Goal: Transaction & Acquisition: Purchase product/service

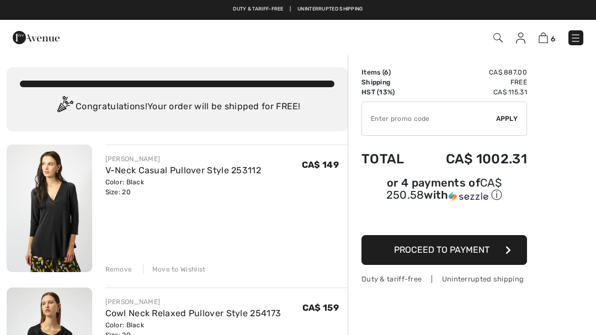
click at [115, 267] on div "Remove" at bounding box center [118, 270] width 27 height 10
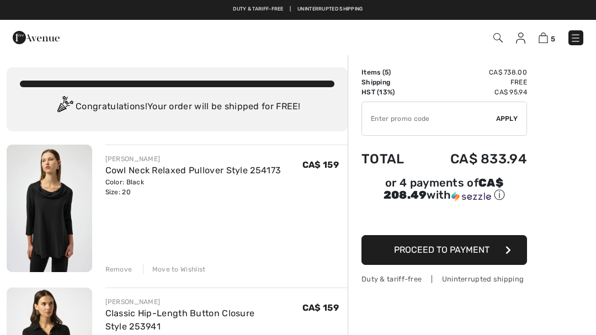
click at [116, 272] on div "Remove" at bounding box center [118, 270] width 27 height 10
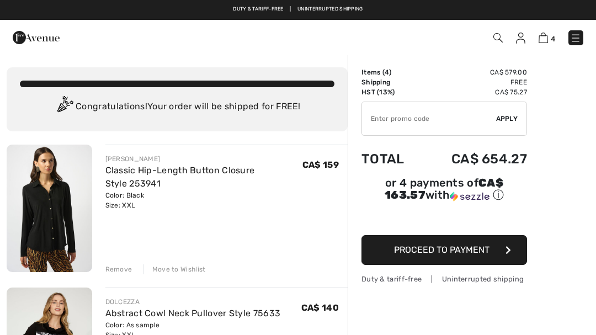
click at [119, 270] on div "Remove" at bounding box center [118, 270] width 27 height 10
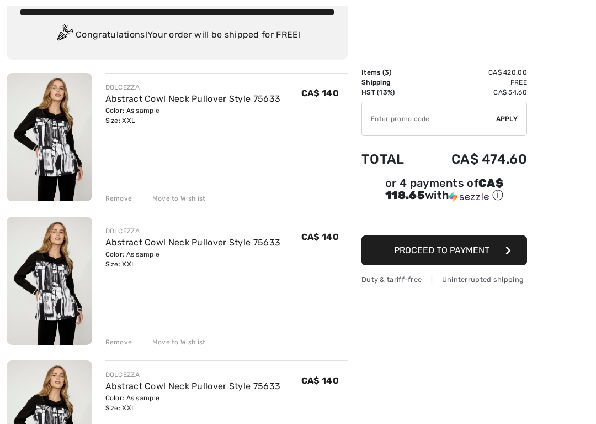
scroll to position [72, 0]
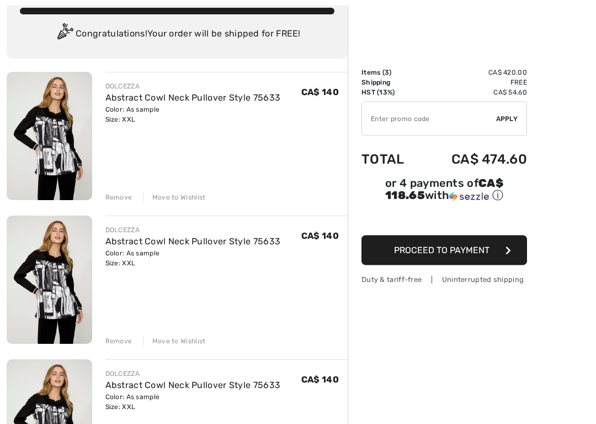
click at [118, 199] on div "Remove" at bounding box center [118, 198] width 27 height 10
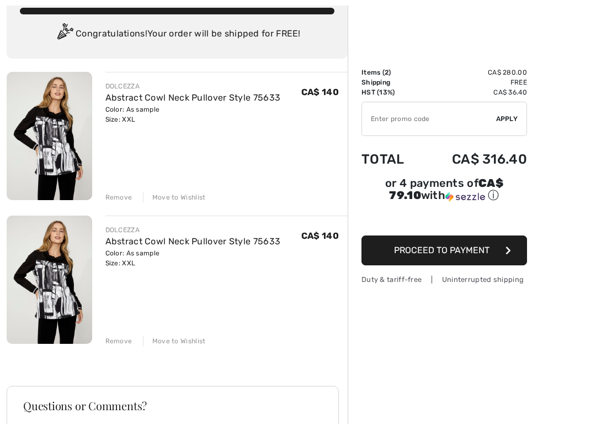
click at [113, 202] on div "Remove" at bounding box center [118, 197] width 27 height 10
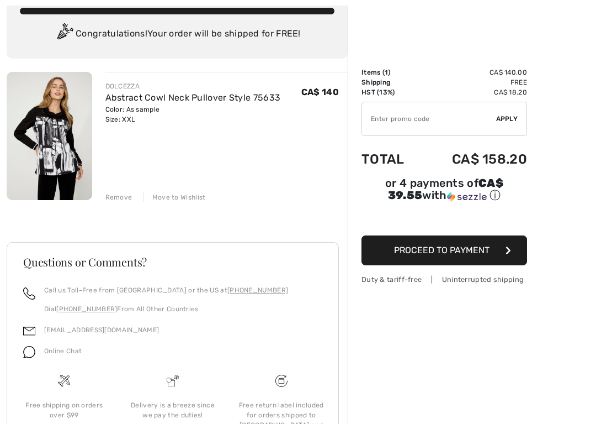
click at [115, 193] on div "Remove" at bounding box center [118, 197] width 27 height 10
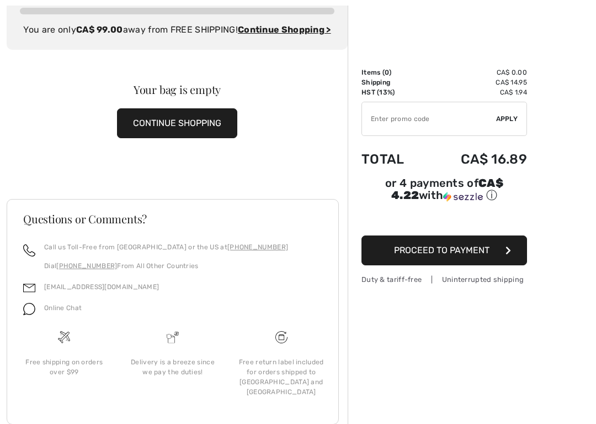
click at [470, 251] on span "Proceed to Payment" at bounding box center [442, 250] width 96 height 10
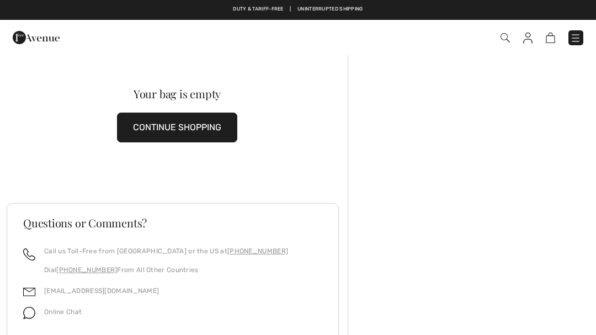
scroll to position [-17, 0]
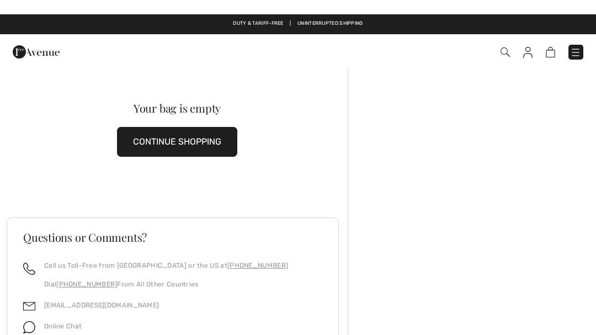
click at [530, 73] on div at bounding box center [472, 255] width 249 height 402
click at [529, 36] on div "Checkout An item has been added to your Shopping Bag. Checkout" at bounding box center [298, 37] width 596 height 35
click at [534, 40] on div "Checkout An item has been added to your Shopping Bag. Checkout" at bounding box center [298, 37] width 596 height 35
click at [142, 136] on button "CONTINUE SHOPPING" at bounding box center [177, 128] width 120 height 30
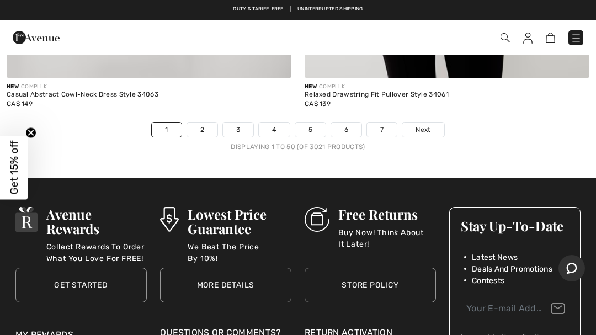
scroll to position [12341, 0]
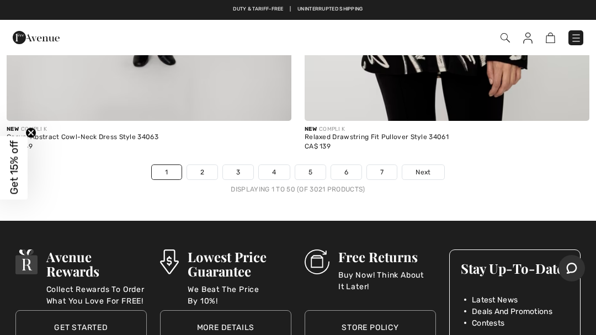
click at [207, 165] on link "2" at bounding box center [202, 172] width 30 height 14
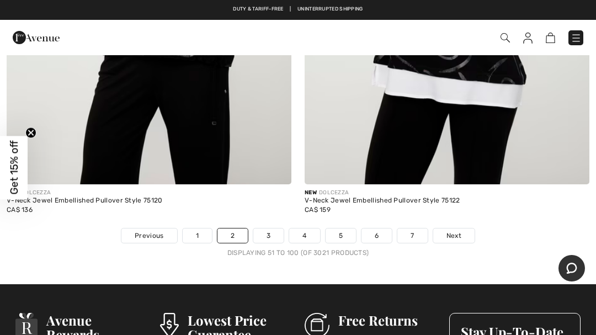
scroll to position [12225, 0]
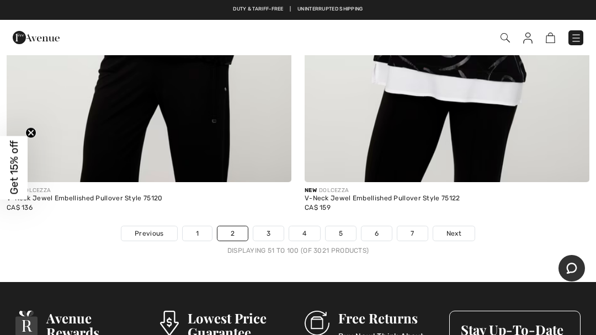
click at [274, 226] on link "3" at bounding box center [269, 233] width 30 height 14
click at [269, 226] on link "3" at bounding box center [269, 233] width 30 height 14
click at [272, 226] on link "3" at bounding box center [269, 233] width 30 height 14
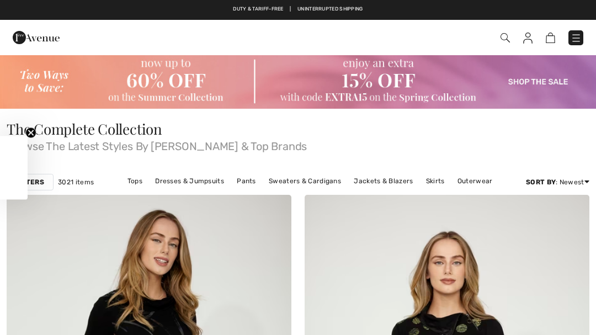
checkbox input "true"
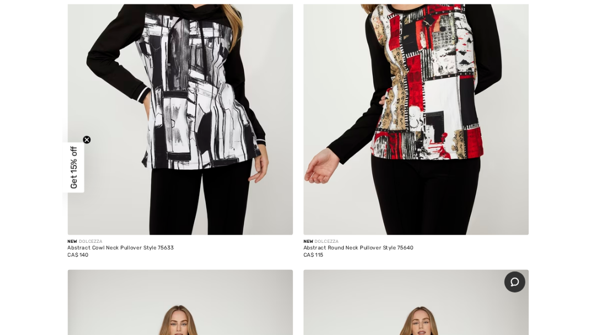
scroll to position [3711, 0]
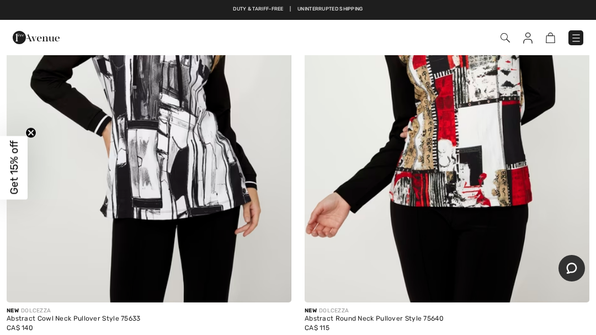
click at [119, 225] on img at bounding box center [149, 88] width 285 height 427
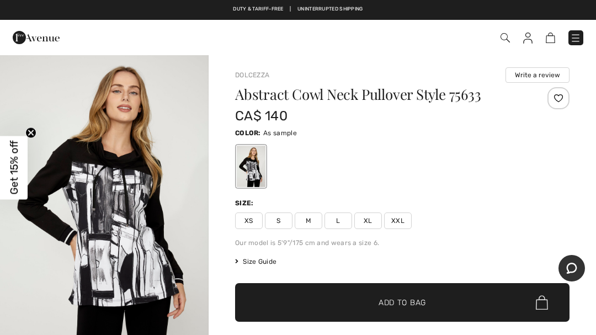
click at [398, 220] on span "XXL" at bounding box center [398, 221] width 28 height 17
click at [405, 302] on span "Add to Bag" at bounding box center [402, 303] width 47 height 12
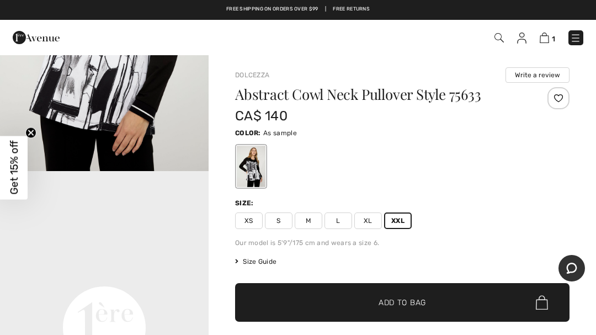
click at [549, 40] on img at bounding box center [544, 38] width 9 height 10
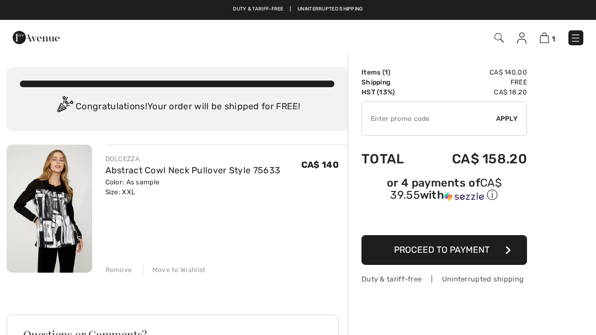
click at [451, 247] on span "Proceed to Payment" at bounding box center [442, 250] width 96 height 10
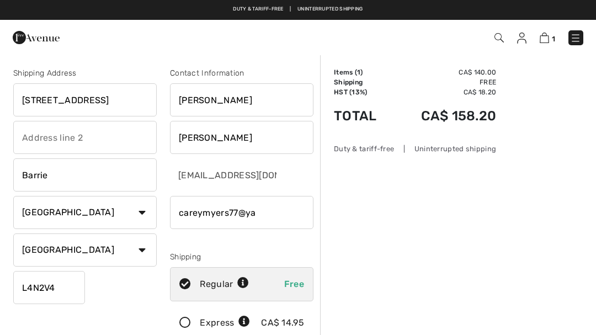
click at [238, 206] on input "phone" at bounding box center [242, 212] width 144 height 33
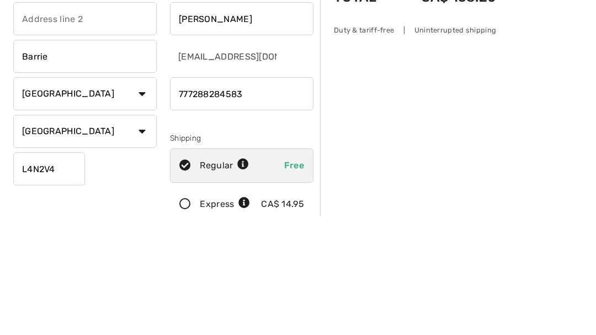
click at [189, 196] on input "phone" at bounding box center [242, 212] width 144 height 33
click at [183, 196] on input "phone" at bounding box center [242, 212] width 144 height 33
click at [194, 196] on input "phone" at bounding box center [242, 212] width 144 height 33
click at [201, 196] on input "phone" at bounding box center [242, 212] width 144 height 33
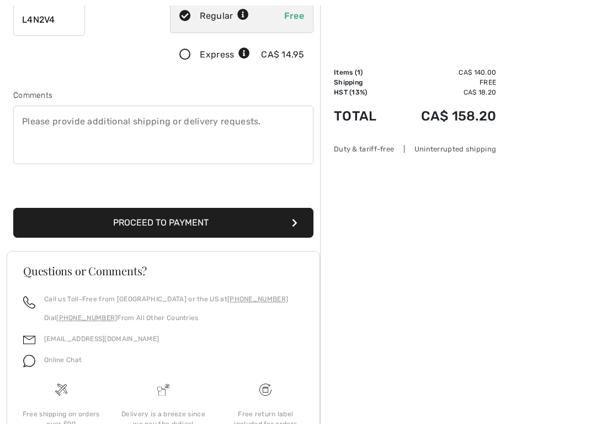
scroll to position [339, 0]
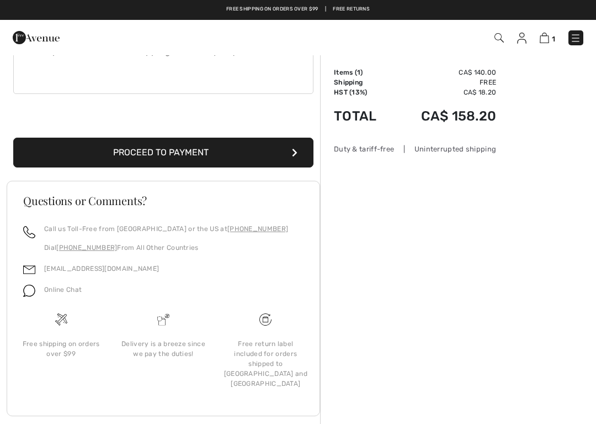
type input "7058284583"
click at [196, 149] on button "Proceed to Payment" at bounding box center [163, 153] width 300 height 30
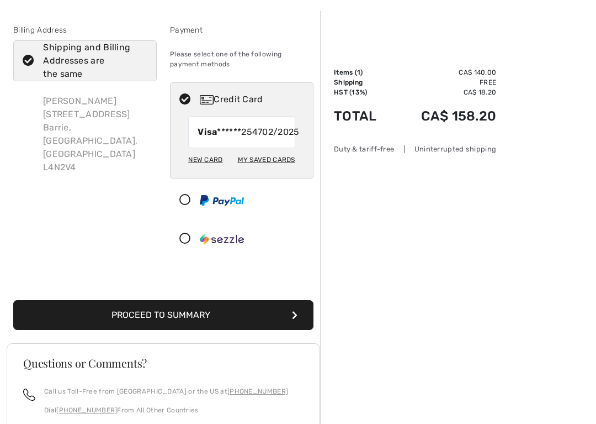
scroll to position [44, 0]
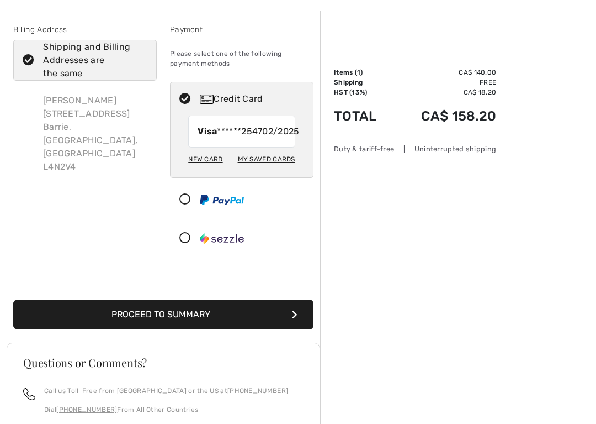
click at [181, 326] on button "Proceed to Summary" at bounding box center [163, 314] width 300 height 30
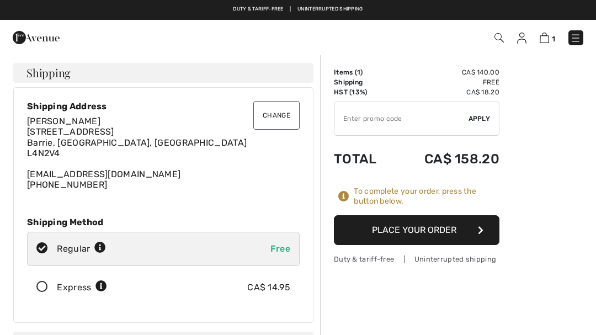
checkbox input "true"
click at [437, 229] on button "Place Your Order" at bounding box center [417, 230] width 166 height 30
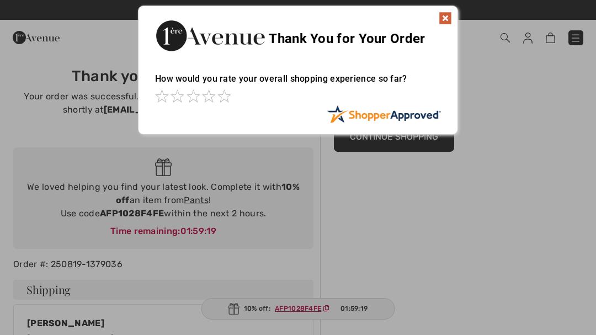
click at [450, 16] on img at bounding box center [445, 18] width 13 height 13
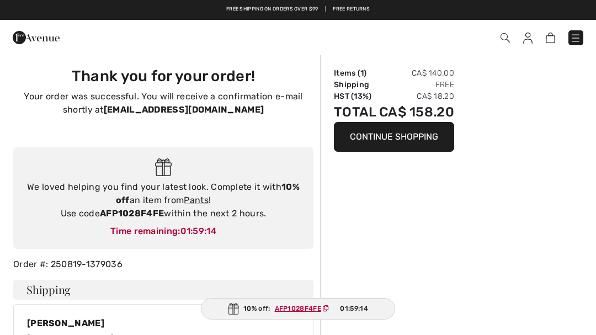
click at [299, 307] on ins "AFP1028F4FE" at bounding box center [298, 309] width 46 height 8
click at [303, 311] on ins "AFP1028F4FE" at bounding box center [297, 309] width 46 height 8
click at [306, 311] on ins "AFP1028F4FE" at bounding box center [297, 309] width 46 height 8
